Goal: Information Seeking & Learning: Learn about a topic

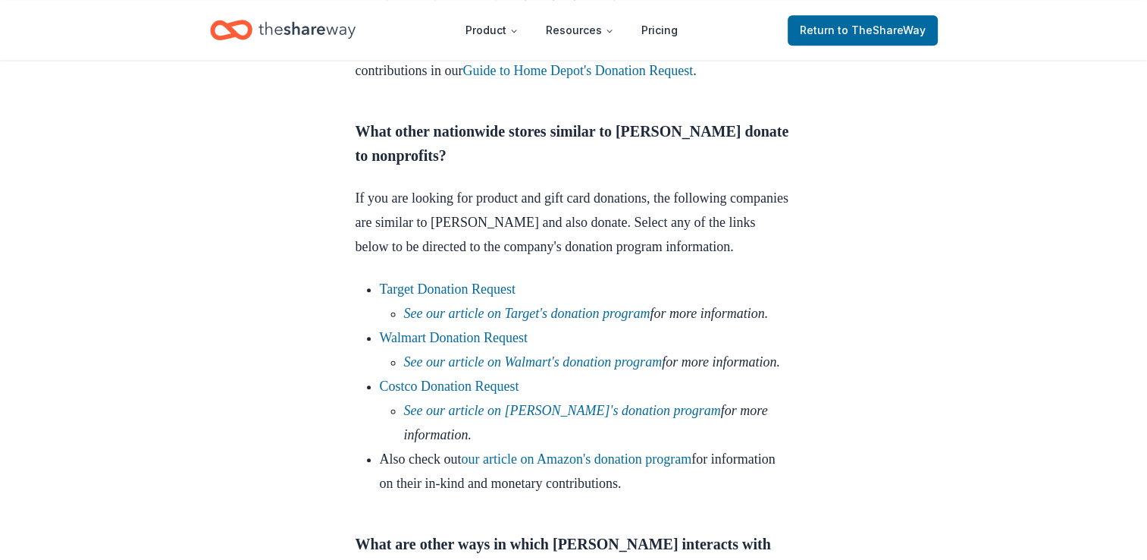
scroll to position [1470, 0]
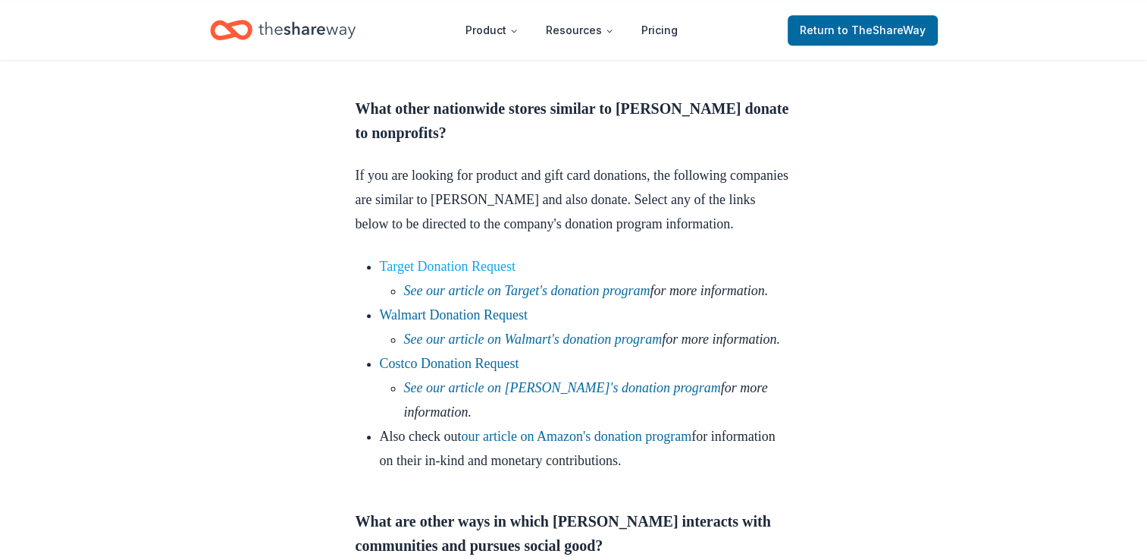
click at [463, 264] on link "Target Donation Request" at bounding box center [448, 266] width 136 height 15
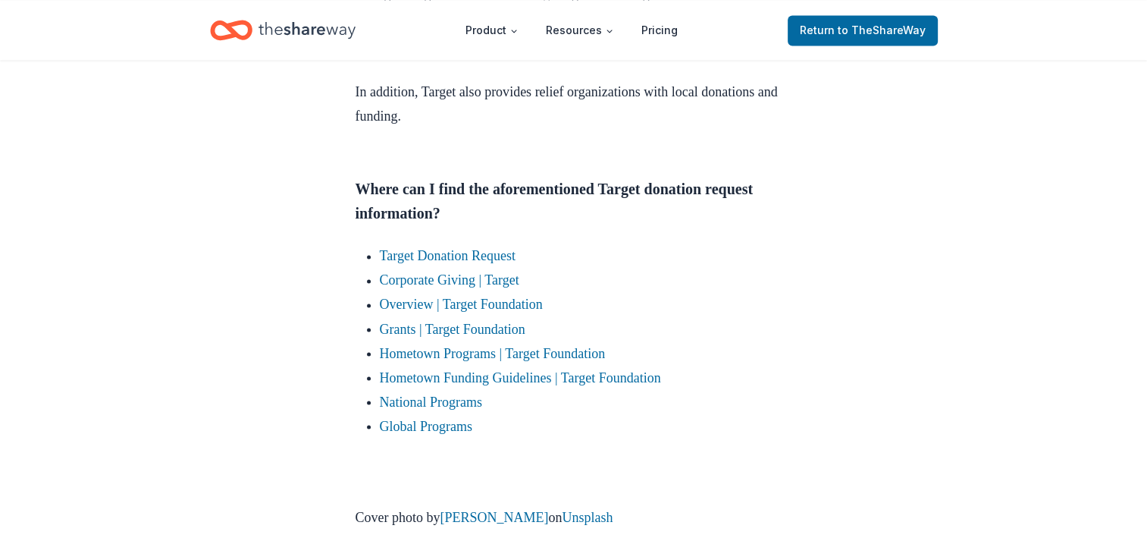
scroll to position [2572, 0]
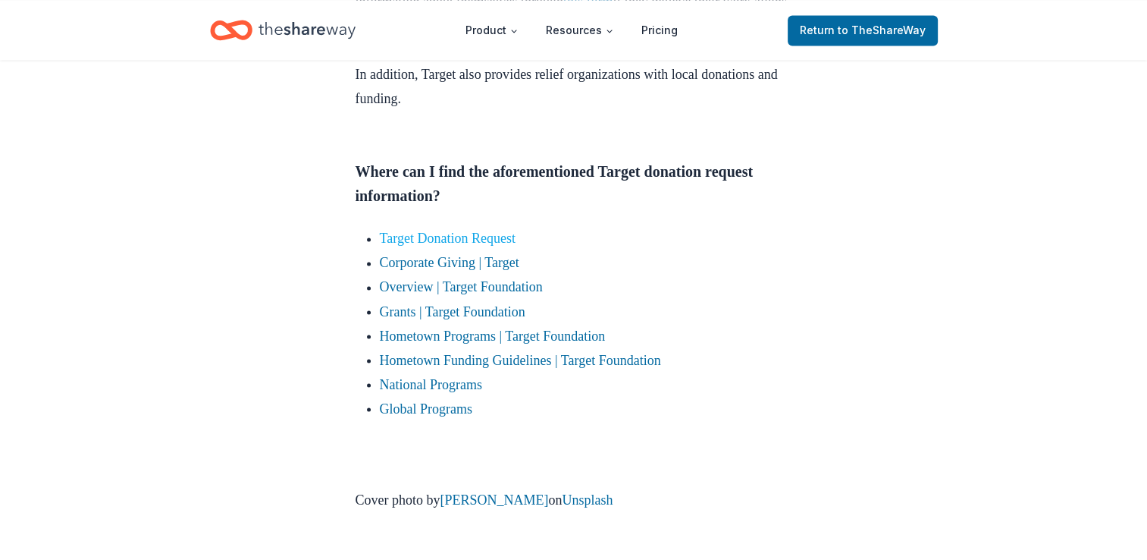
click at [444, 246] on link "Target Donation Request" at bounding box center [448, 238] width 136 height 15
